Goal: Task Accomplishment & Management: Use online tool/utility

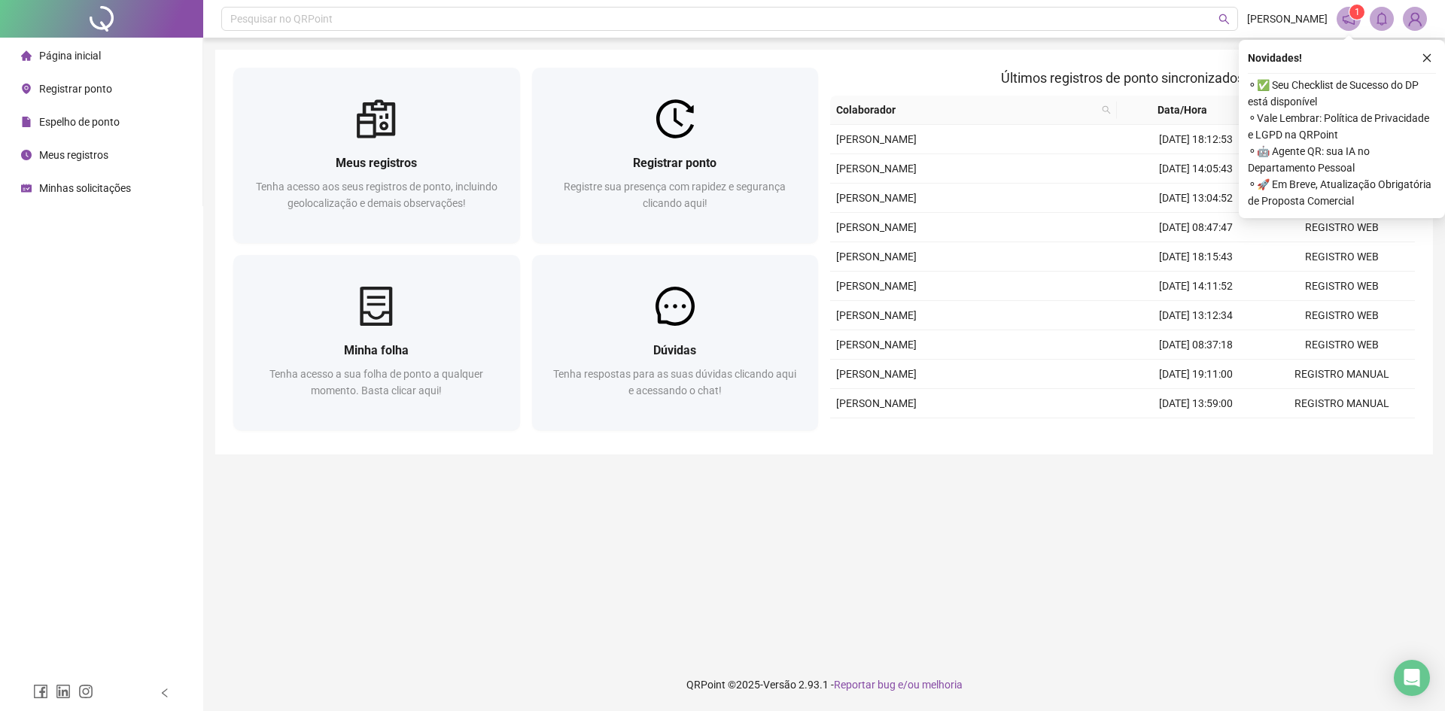
click at [601, 224] on div "Registre sua presença com rapidez e segurança clicando aqui!" at bounding box center [675, 203] width 251 height 50
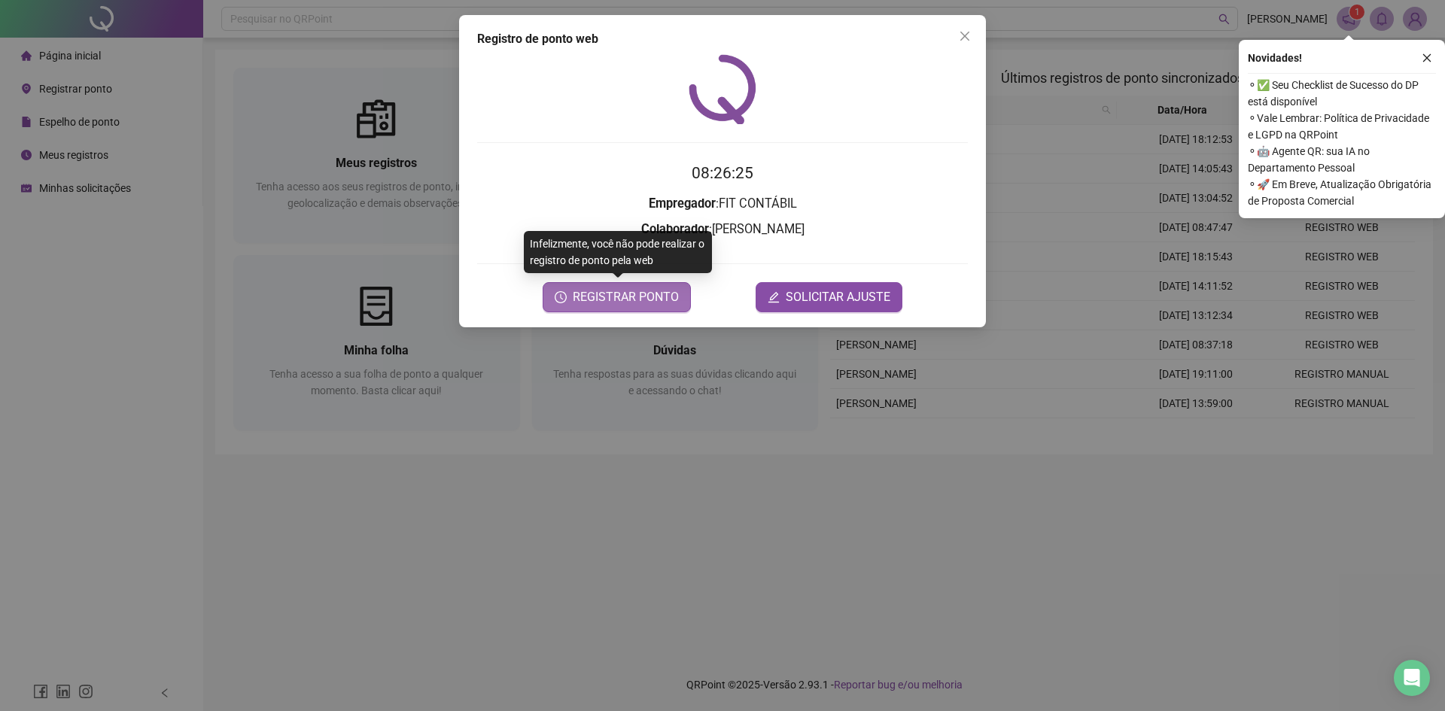
click at [598, 298] on span "REGISTRAR PONTO" at bounding box center [626, 297] width 106 height 18
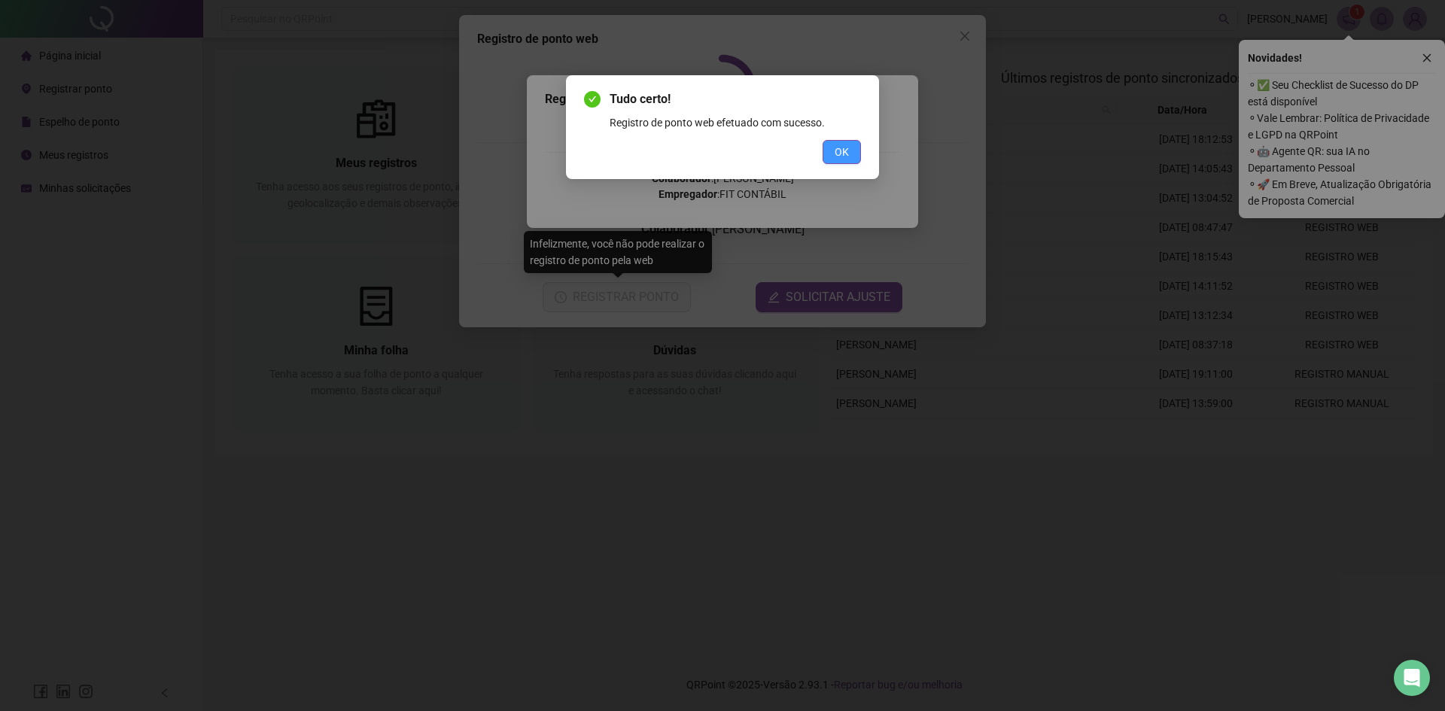
click at [837, 154] on span "OK" at bounding box center [842, 152] width 14 height 17
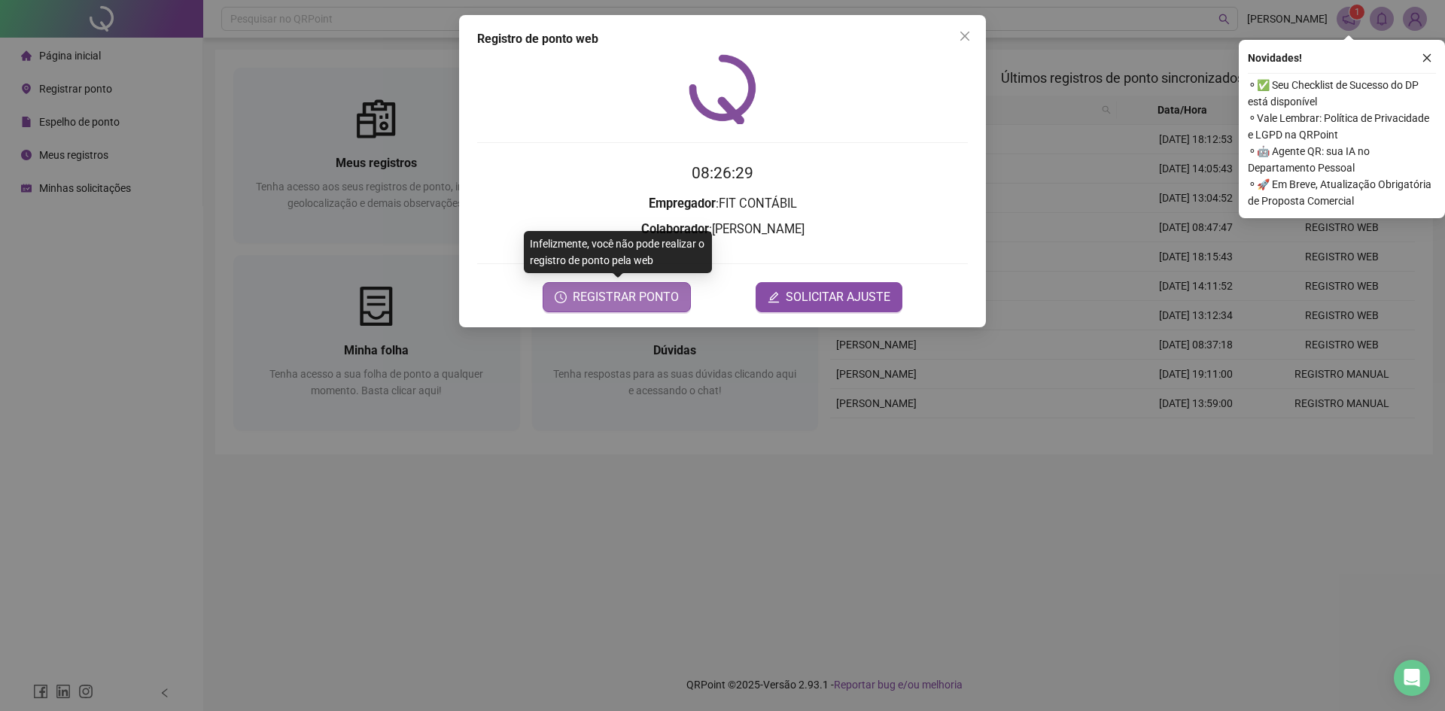
click at [633, 290] on span "REGISTRAR PONTO" at bounding box center [626, 297] width 106 height 18
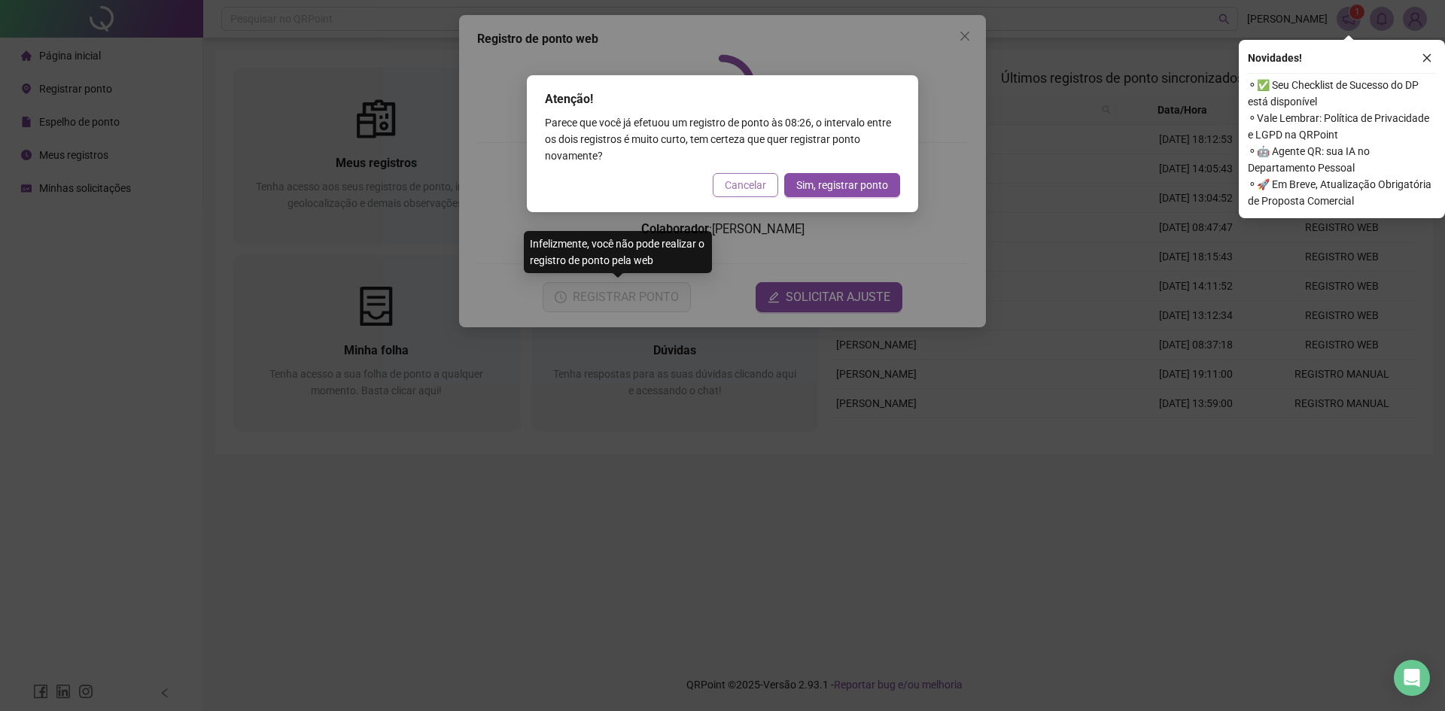
click at [740, 175] on button "Cancelar" at bounding box center [745, 185] width 65 height 24
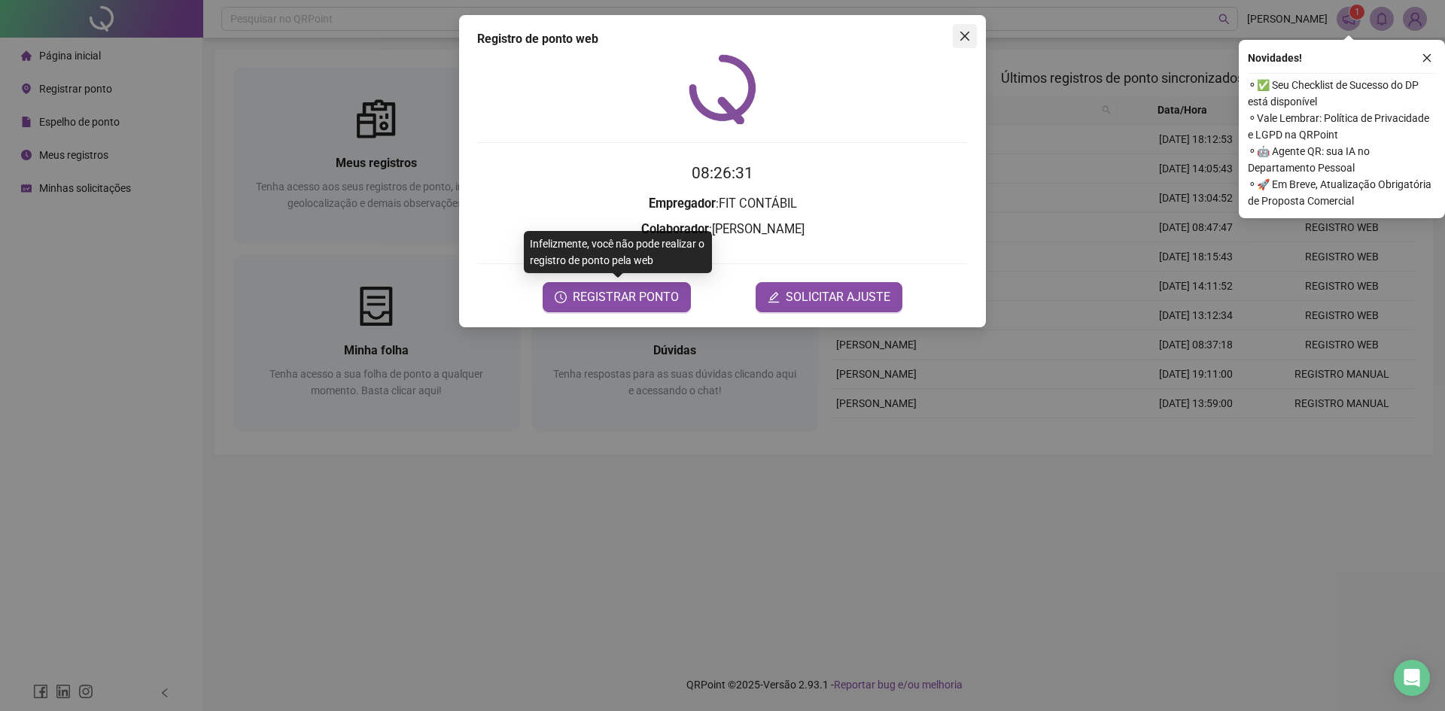
click at [955, 32] on span "Close" at bounding box center [965, 36] width 24 height 12
